Goal: Task Accomplishment & Management: Use online tool/utility

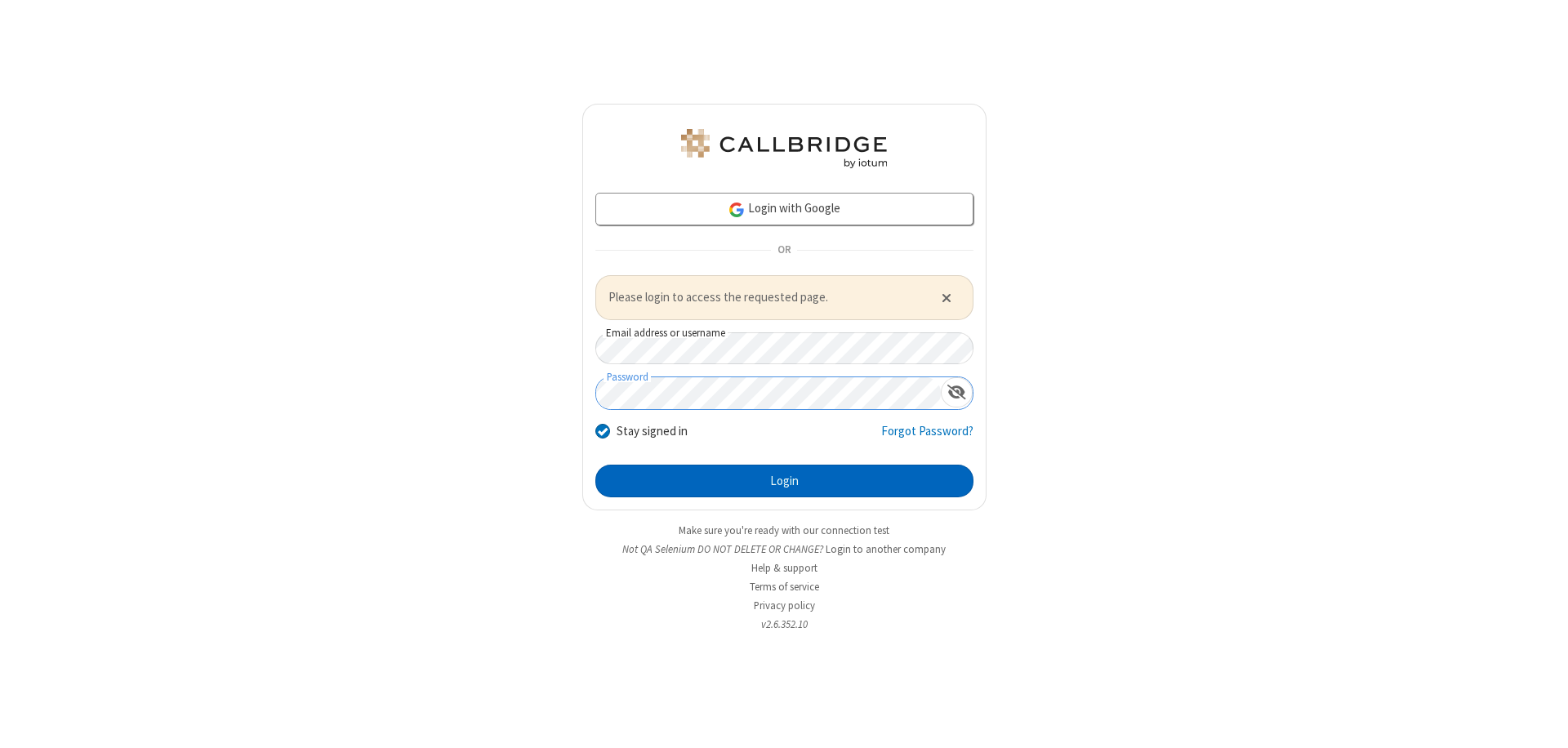
click at [784, 480] on button "Login" at bounding box center [784, 481] width 379 height 33
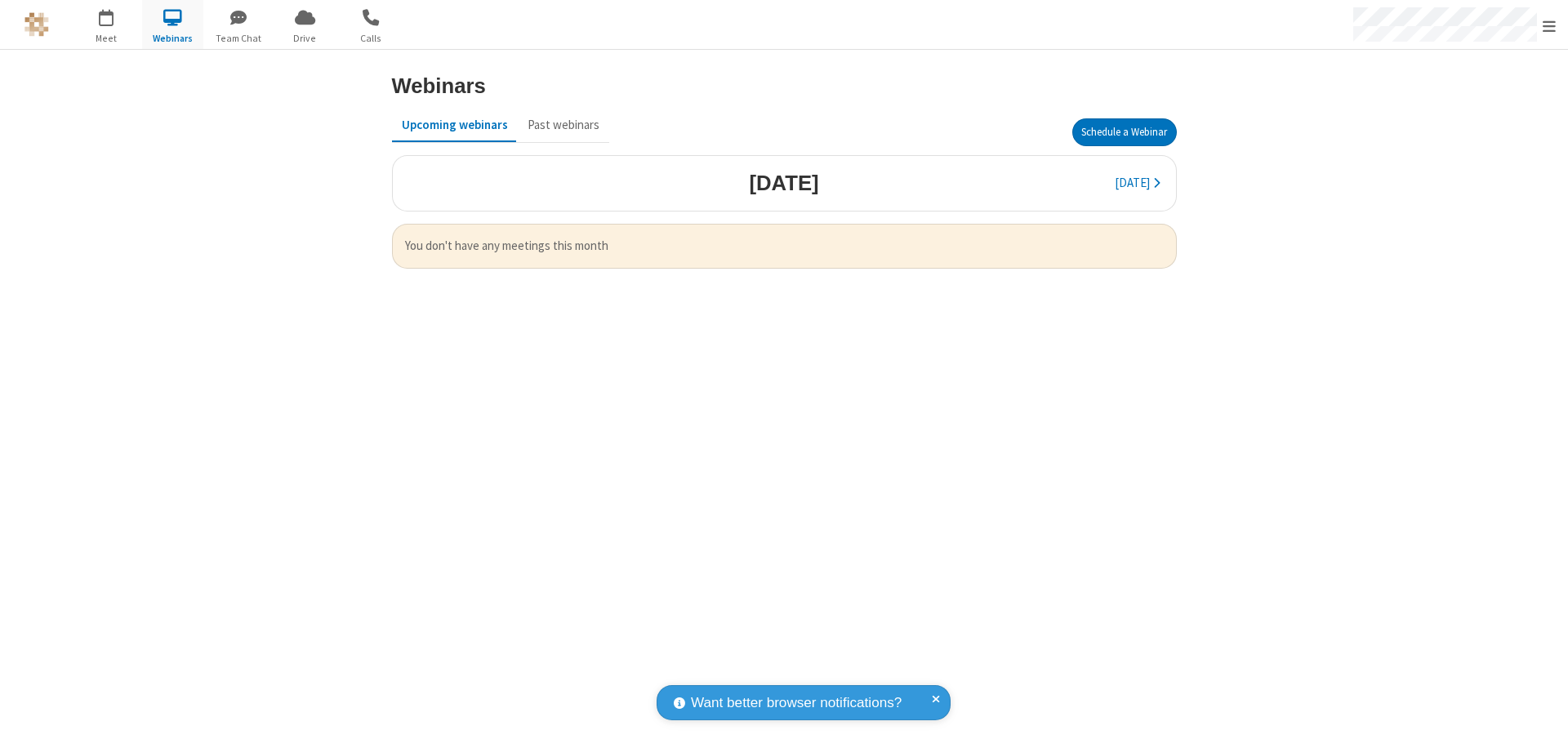
click at [1124, 132] on button "Schedule a Webinar" at bounding box center [1124, 132] width 104 height 28
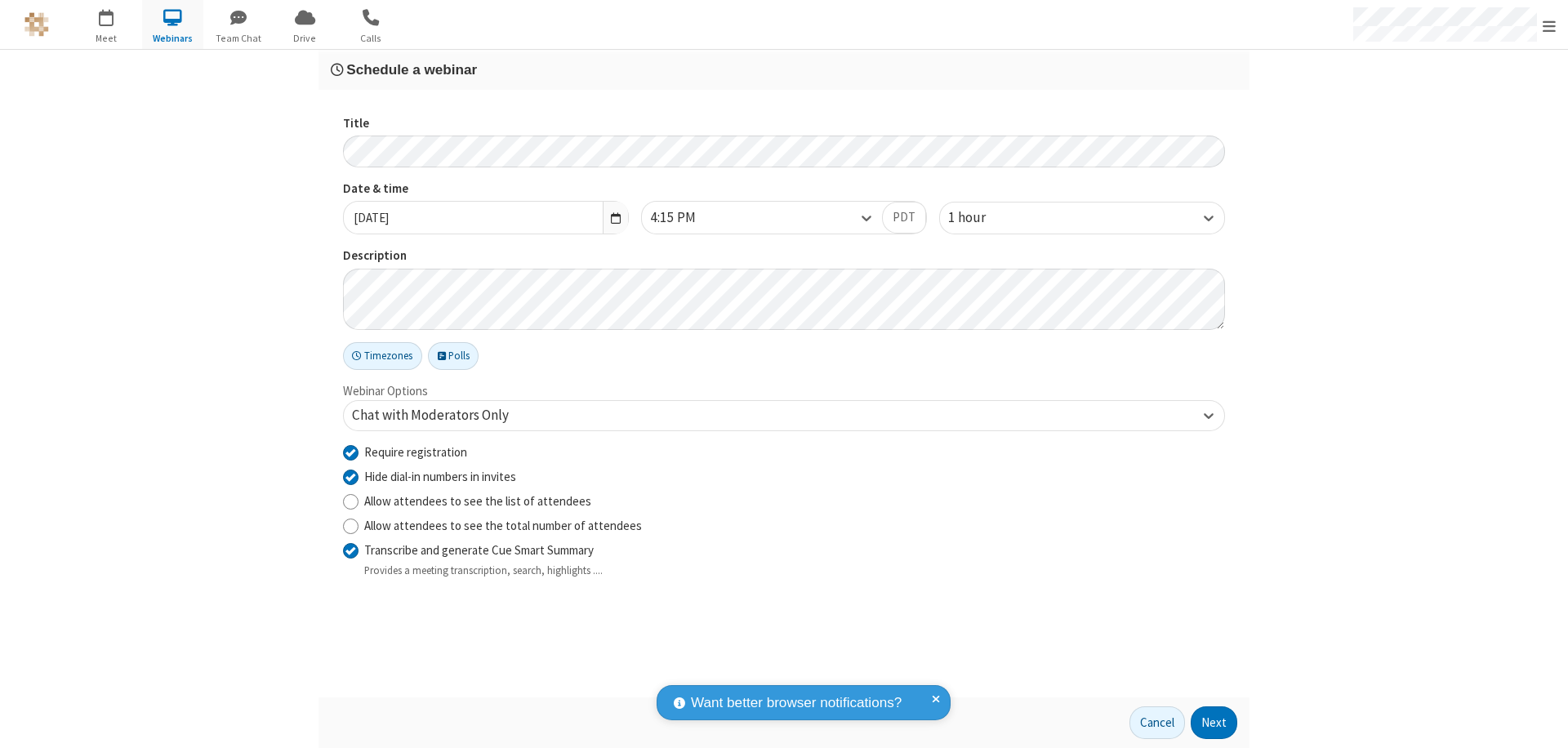
click at [351, 452] on input "Require registration" at bounding box center [351, 452] width 15 height 17
checkbox input "false"
click at [1215, 723] on button "Next" at bounding box center [1214, 723] width 46 height 33
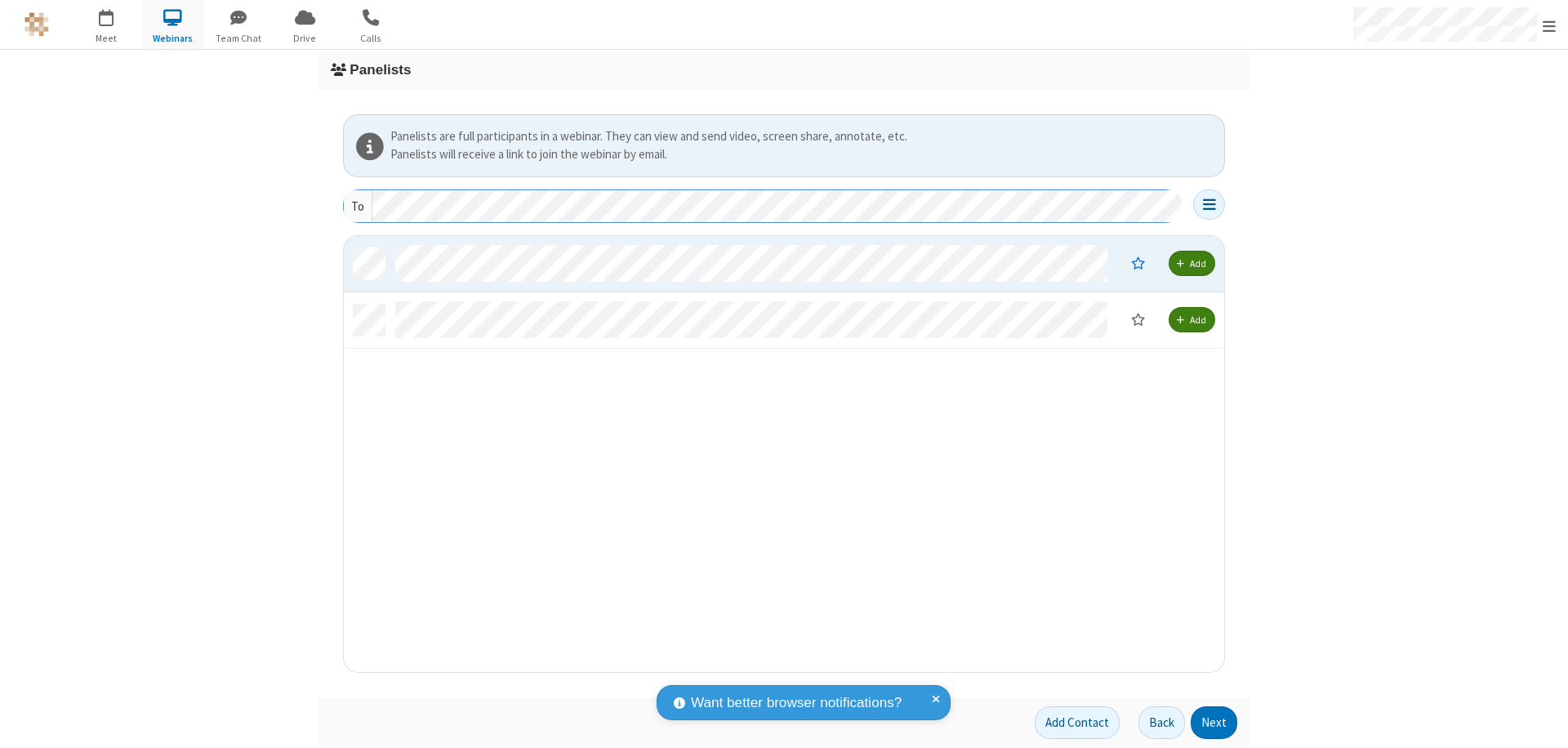
scroll to position [424, 869]
click at [1215, 723] on button "Next" at bounding box center [1214, 723] width 46 height 33
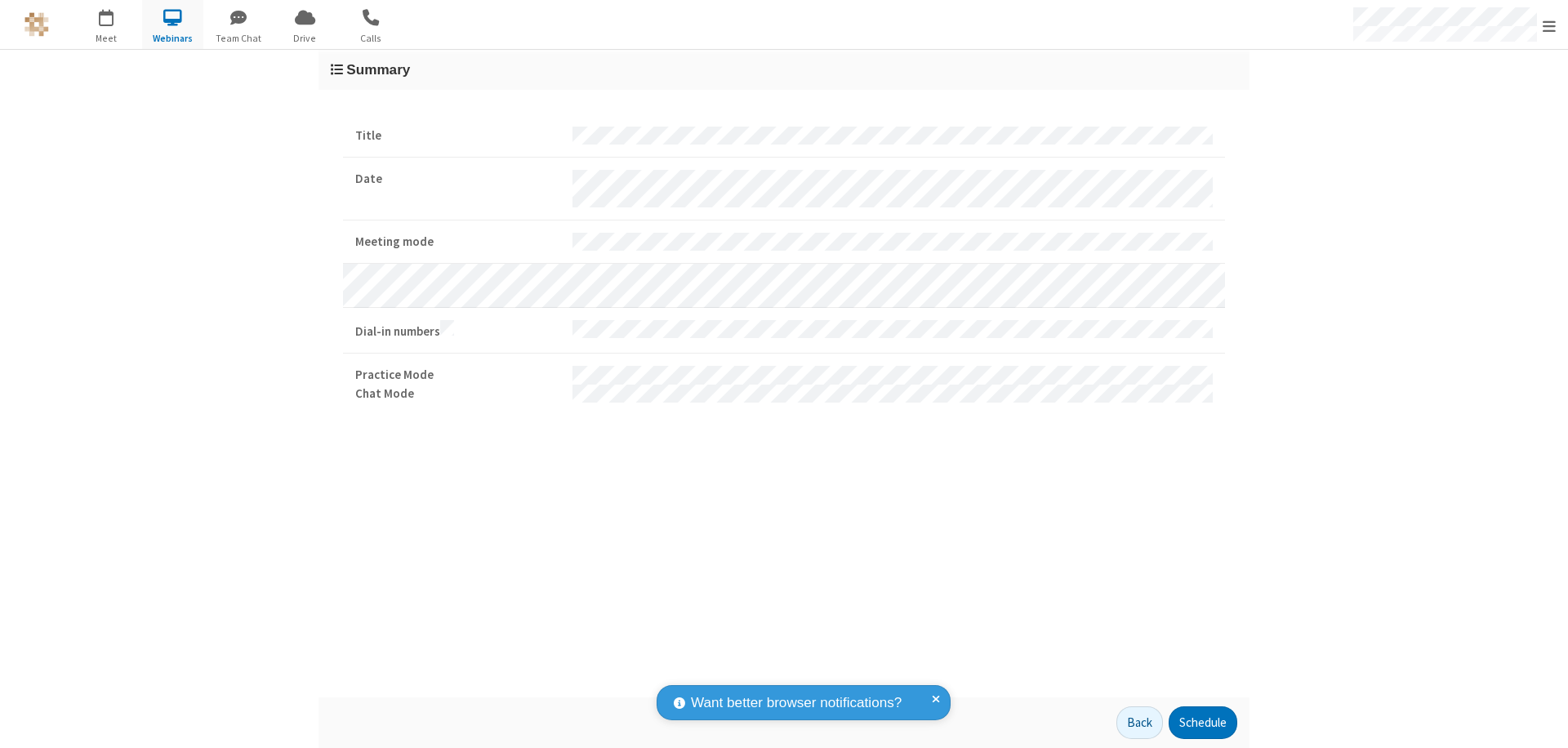
click at [1202, 723] on button "Schedule" at bounding box center [1204, 723] width 69 height 33
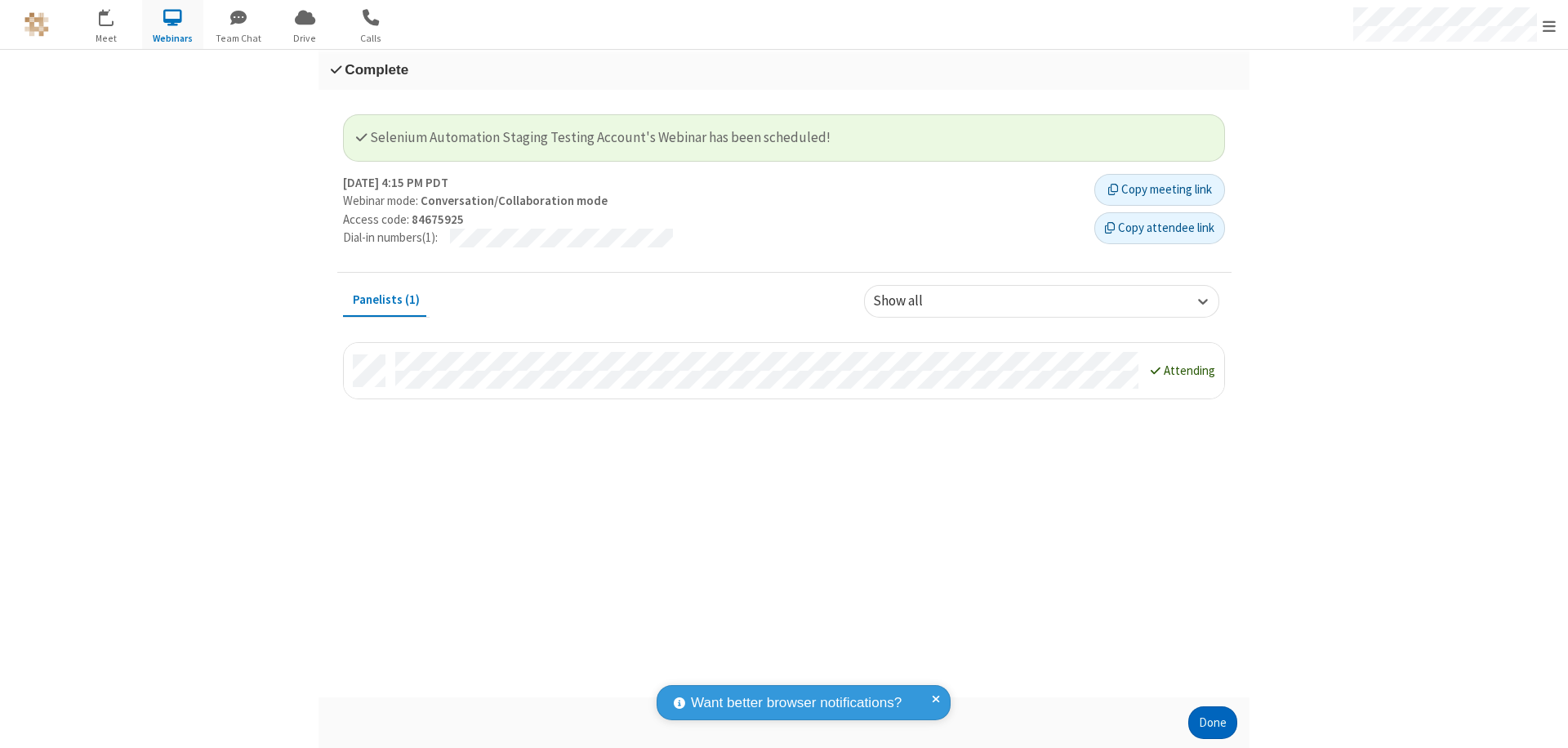
click at [1213, 723] on button "Done" at bounding box center [1213, 723] width 49 height 33
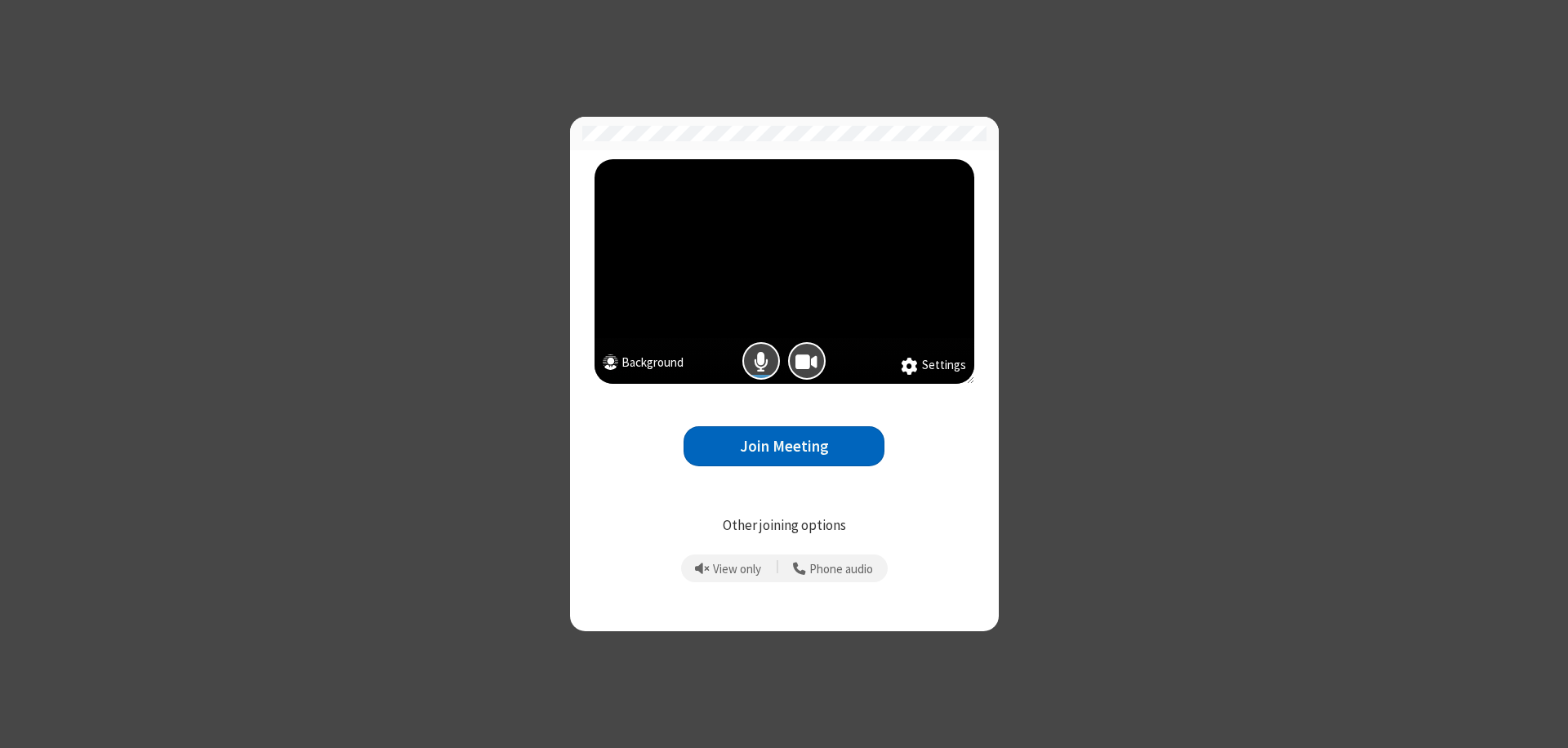
click at [784, 446] on button "Join Meeting" at bounding box center [784, 446] width 201 height 40
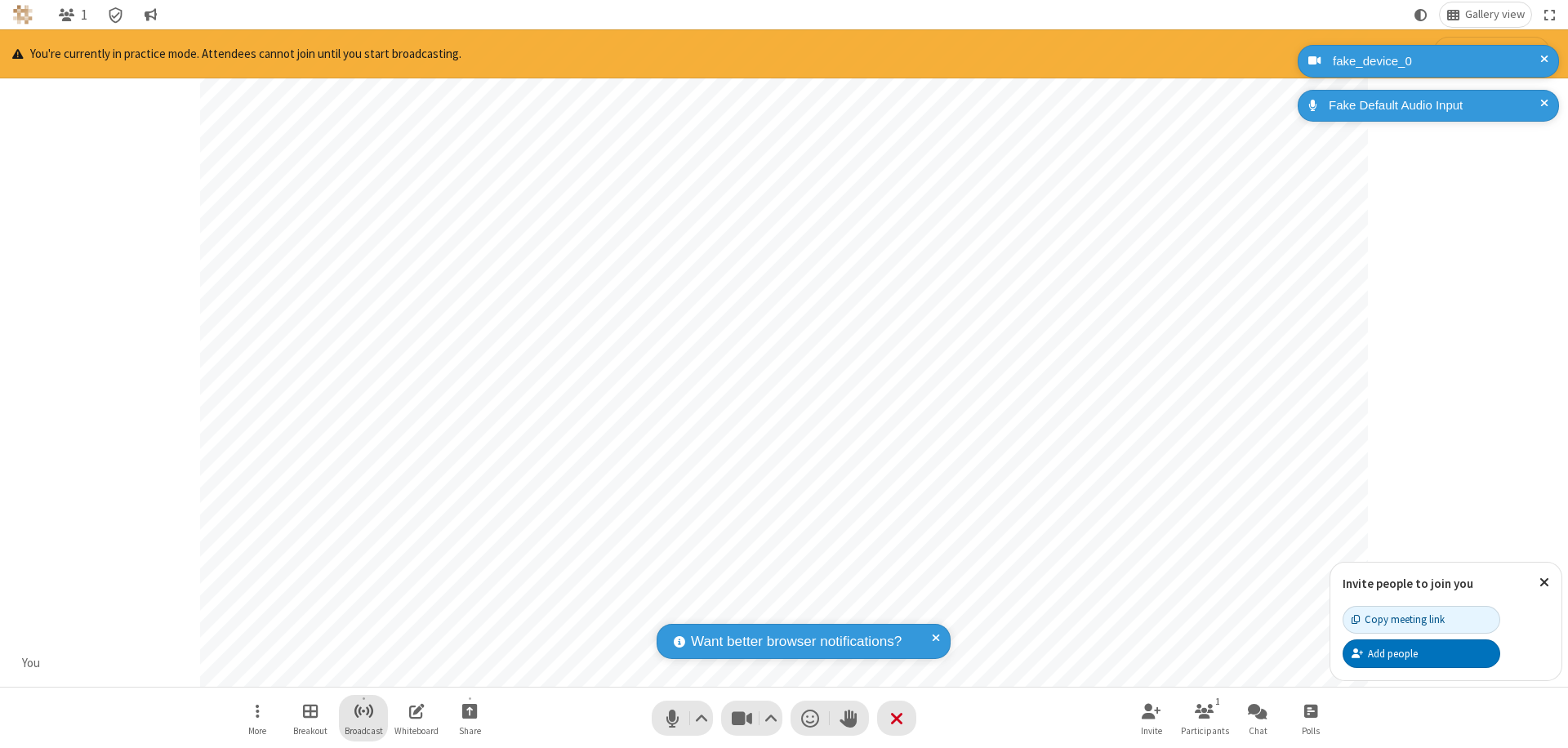
click at [362, 711] on span "Start broadcast" at bounding box center [363, 711] width 21 height 21
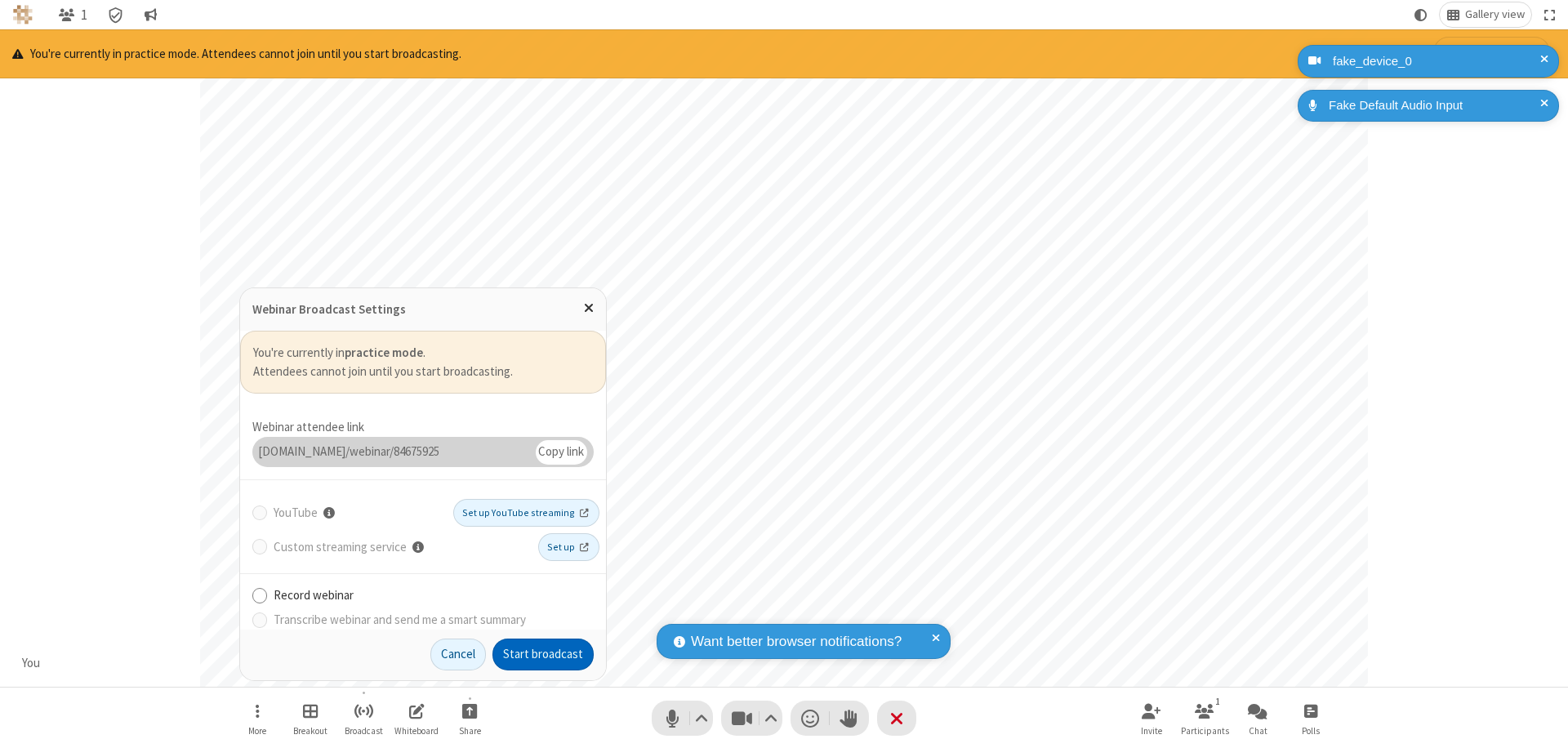
click at [544, 654] on button "Start broadcast" at bounding box center [544, 655] width 101 height 33
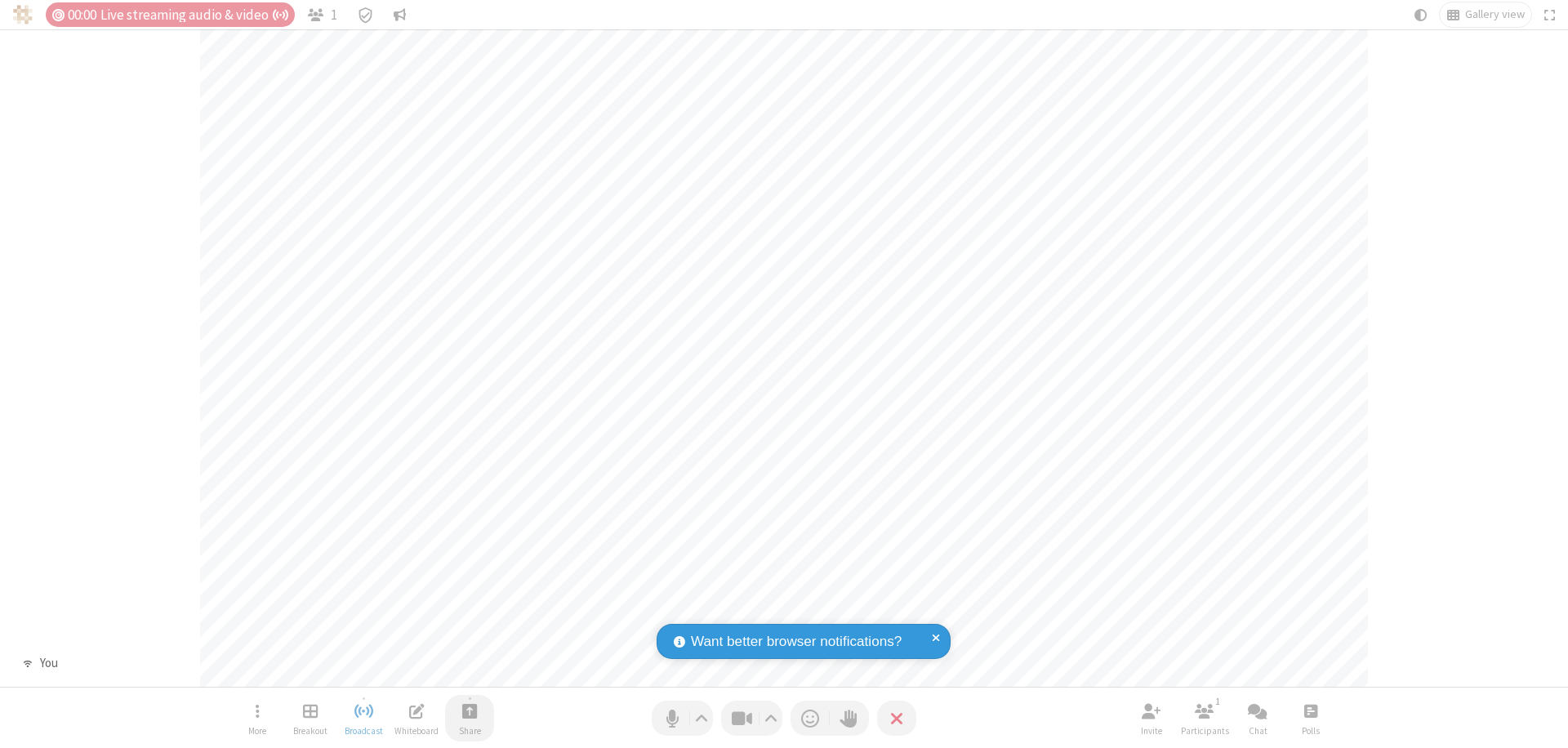
click at [470, 711] on span "Start sharing" at bounding box center [469, 711] width 15 height 21
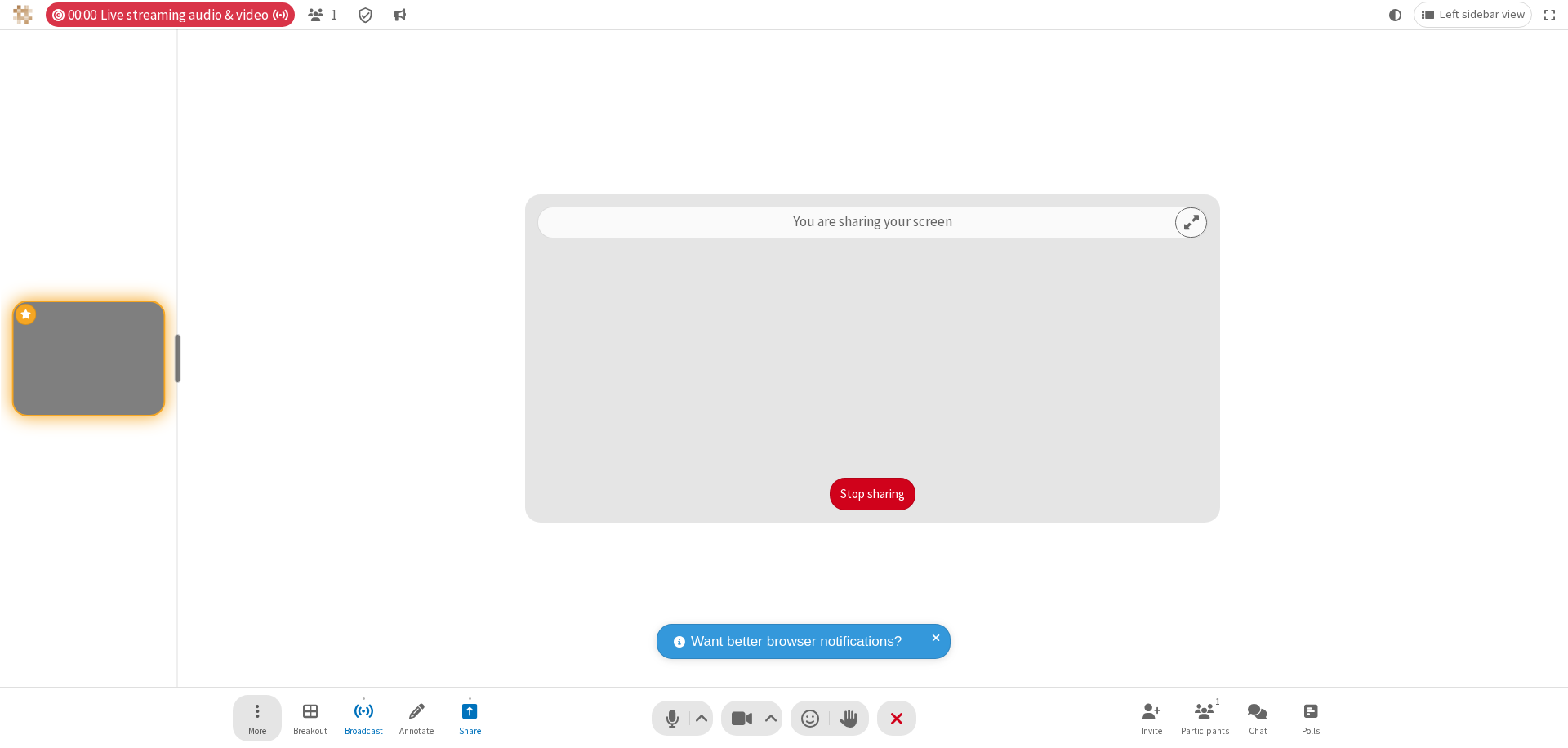
click at [257, 718] on span "Open menu" at bounding box center [257, 711] width 5 height 21
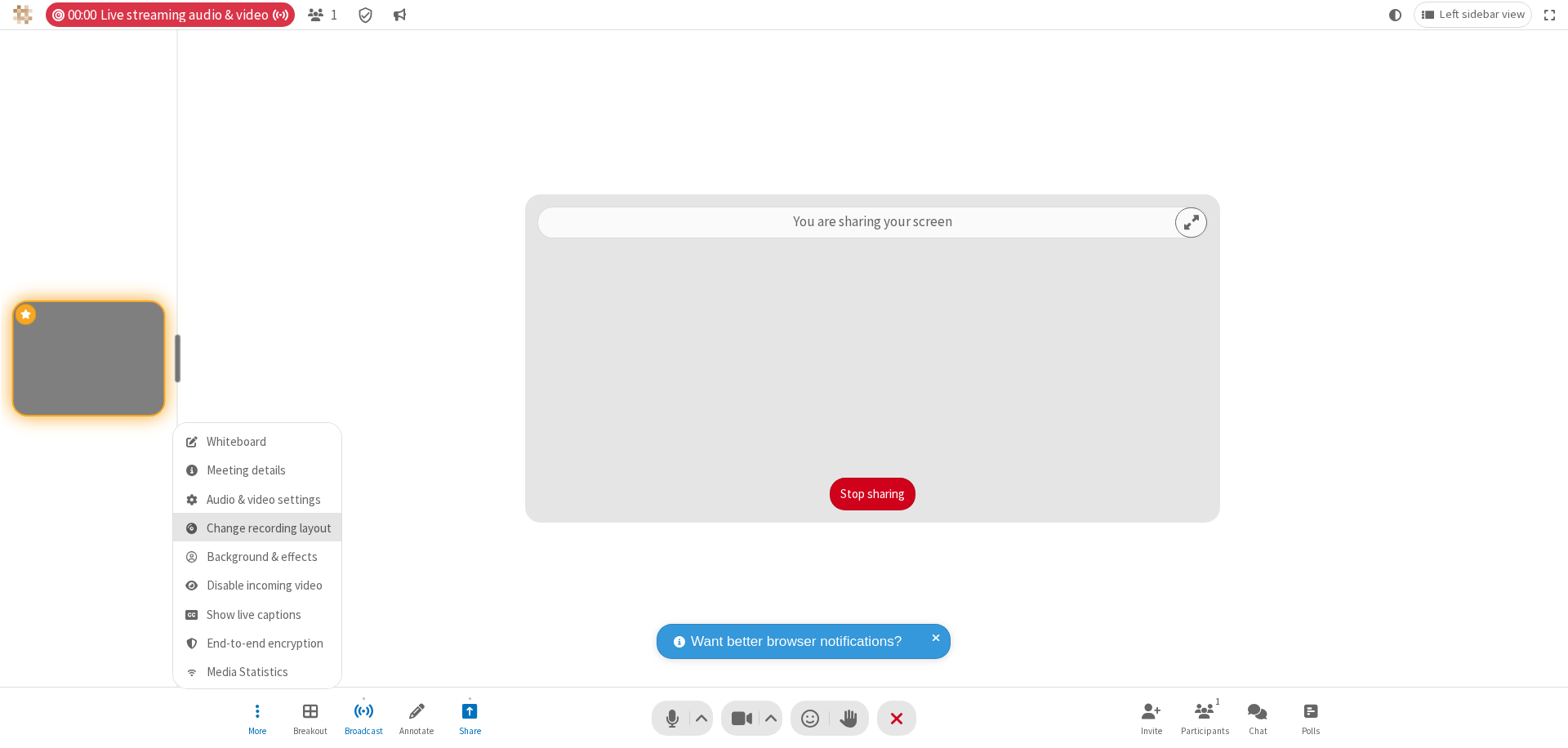
click at [269, 528] on span "Change recording layout" at bounding box center [269, 528] width 125 height 14
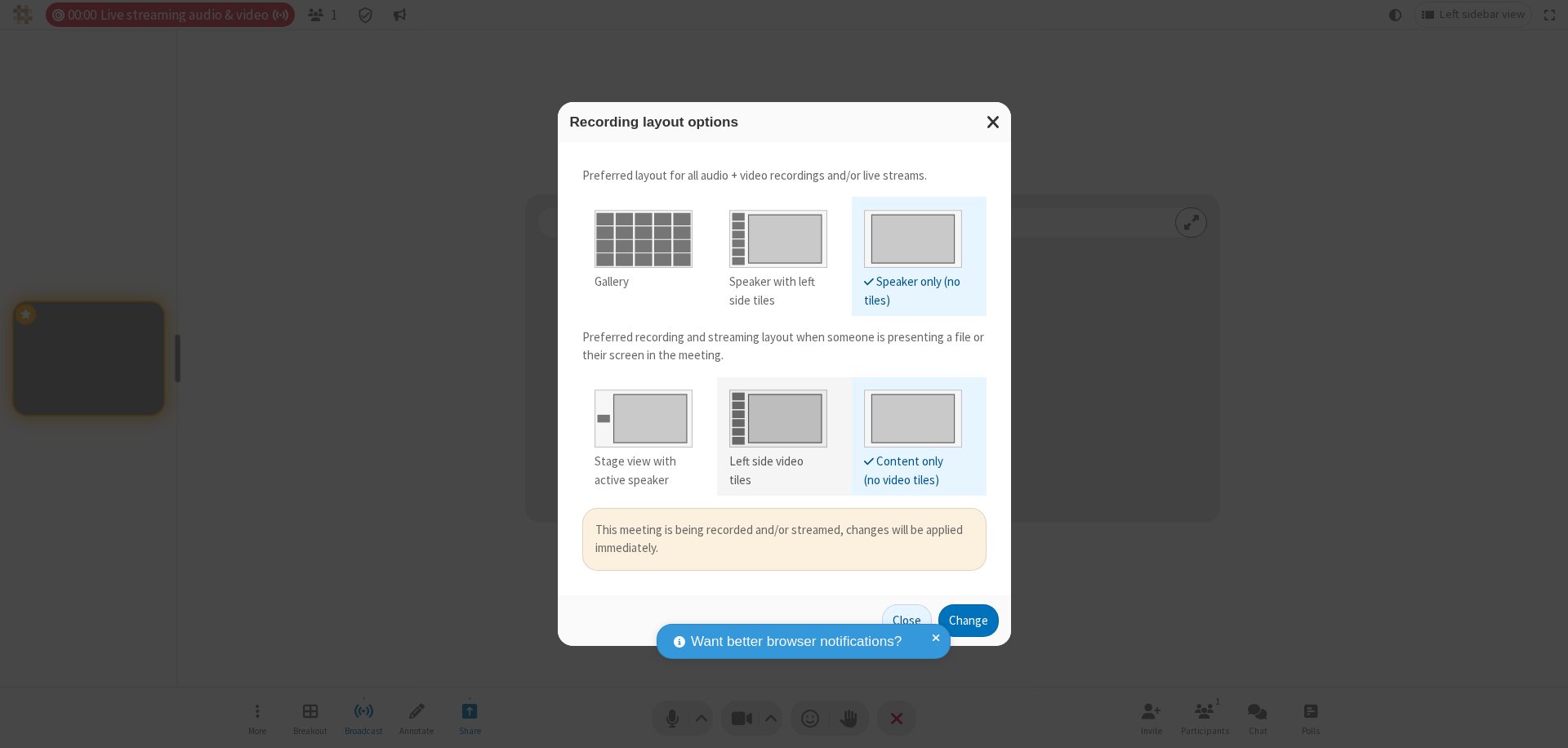
click at [778, 462] on div "Left side video tiles" at bounding box center [778, 471] width 98 height 37
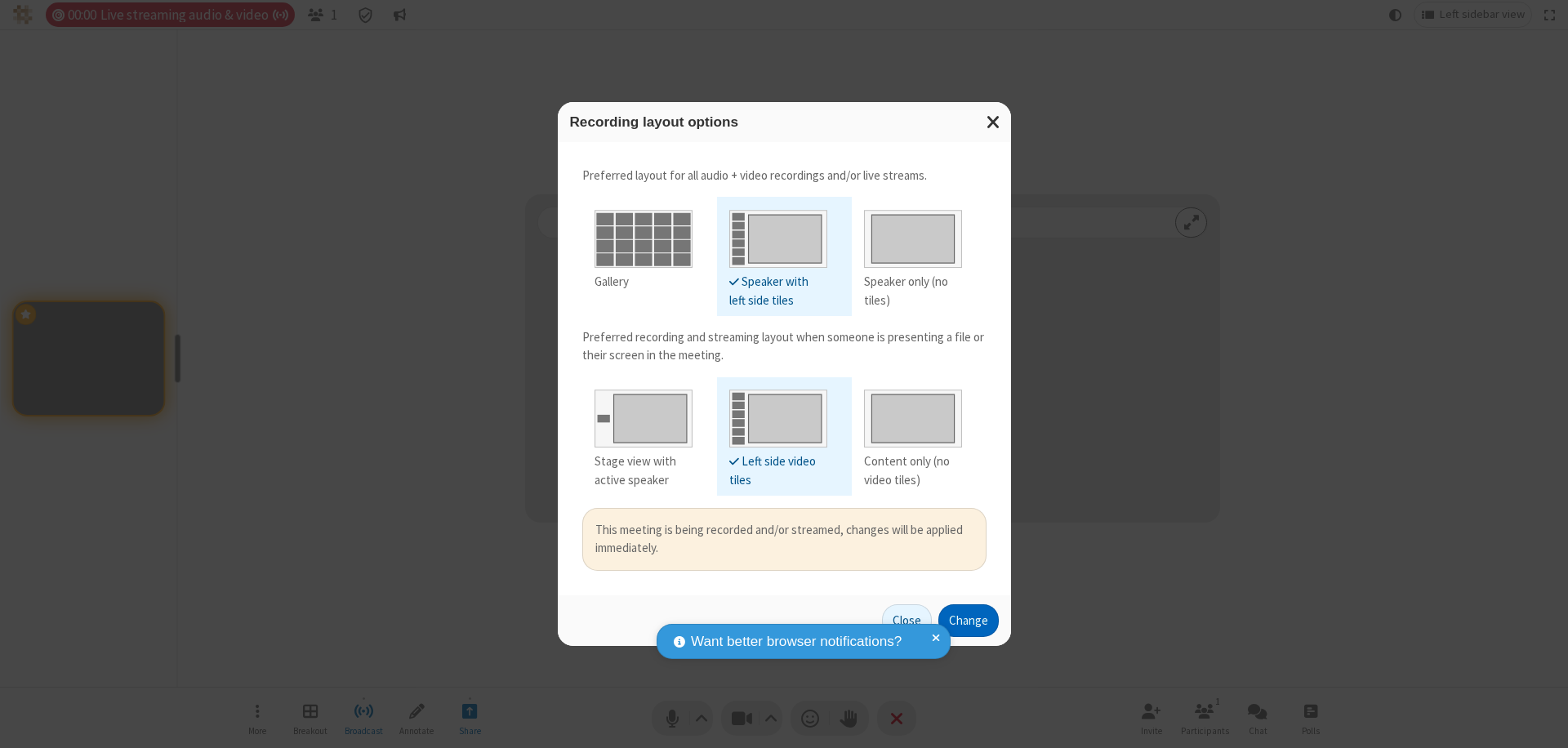
click at [968, 619] on button "Change" at bounding box center [968, 620] width 61 height 33
click at [908, 619] on button "Close" at bounding box center [907, 620] width 50 height 33
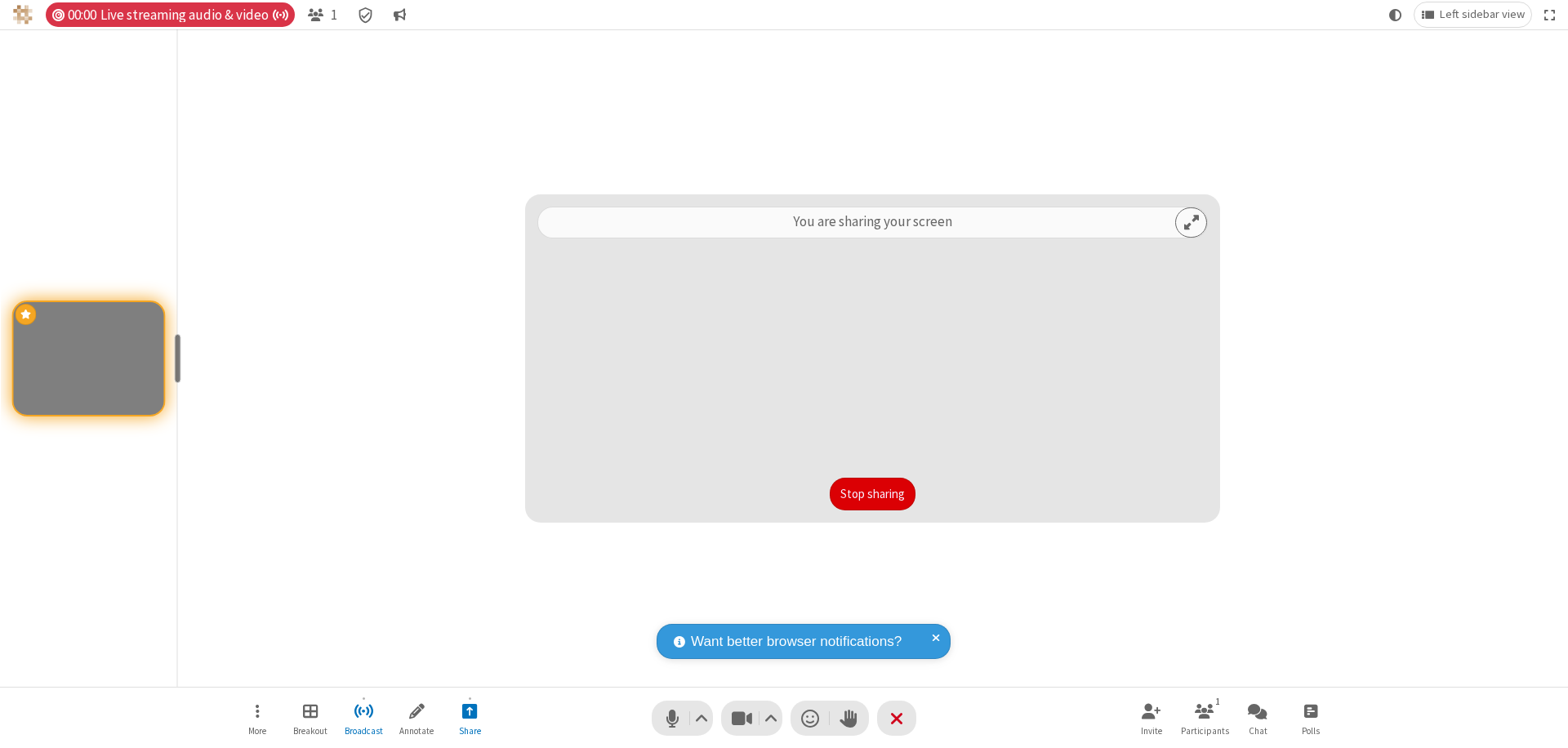
click at [872, 494] on button "Stop sharing" at bounding box center [872, 494] width 86 height 33
